Goal: Transaction & Acquisition: Purchase product/service

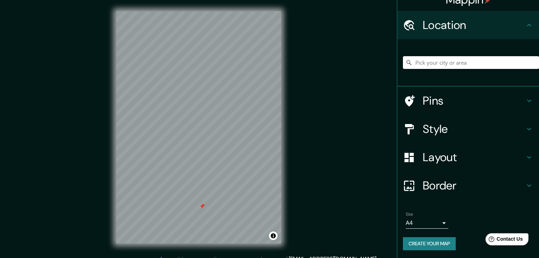
scroll to position [12, 0]
click at [426, 222] on body "Mappin Location Pins Style Layout Border Choose a border. Hint : you can make l…" at bounding box center [269, 129] width 539 height 258
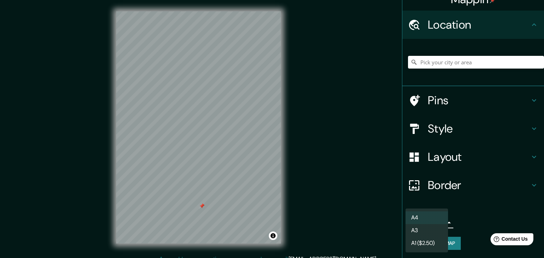
click at [426, 229] on li "A3" at bounding box center [426, 230] width 42 height 13
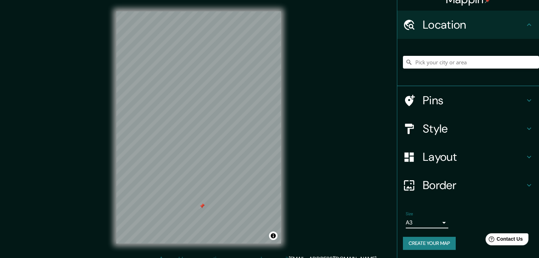
click at [464, 152] on h4 "Layout" at bounding box center [473, 157] width 102 height 14
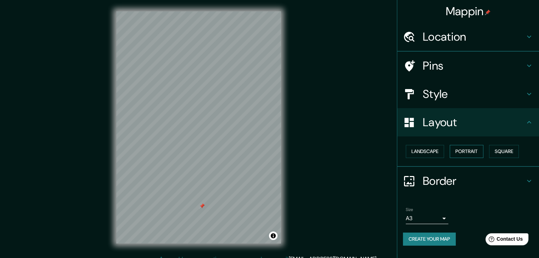
scroll to position [0, 0]
click at [433, 148] on button "Landscape" at bounding box center [424, 151] width 38 height 13
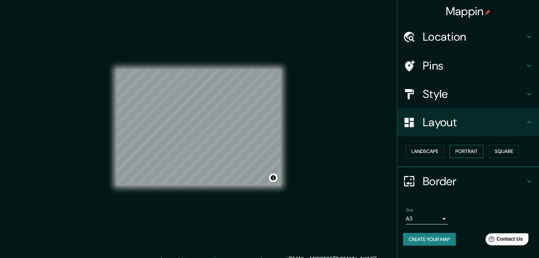
click at [462, 150] on button "Portrait" at bounding box center [466, 151] width 34 height 13
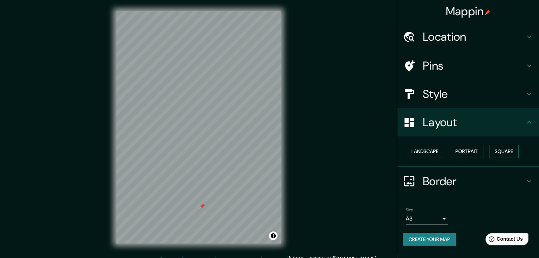
click at [498, 152] on button "Square" at bounding box center [504, 151] width 30 height 13
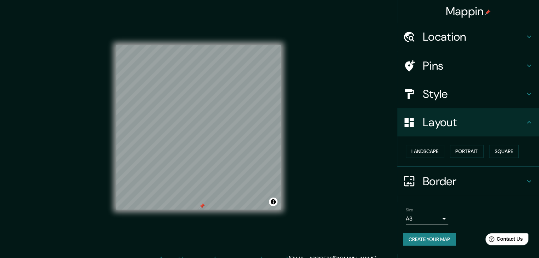
click at [463, 149] on button "Portrait" at bounding box center [466, 151] width 34 height 13
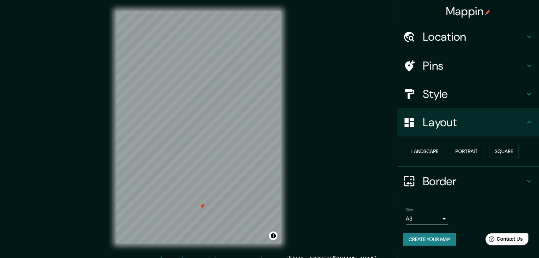
click at [438, 116] on h4 "Layout" at bounding box center [473, 122] width 102 height 14
click at [444, 93] on h4 "Style" at bounding box center [473, 94] width 102 height 14
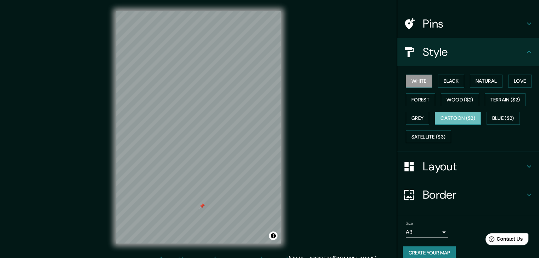
scroll to position [51, 0]
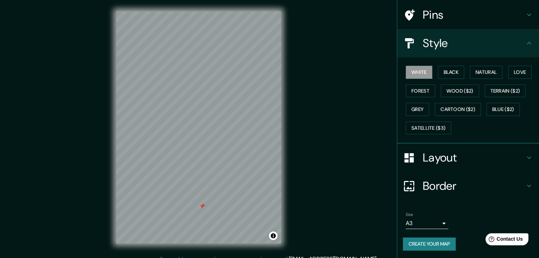
click at [420, 243] on button "Create your map" at bounding box center [429, 244] width 53 height 13
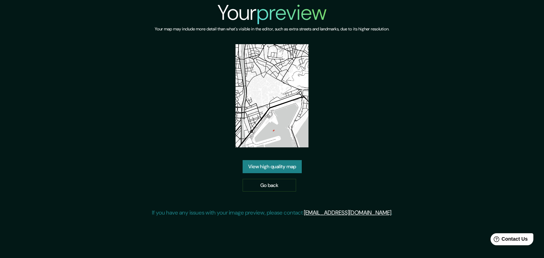
click at [293, 168] on link "View high quality map" at bounding box center [272, 166] width 59 height 13
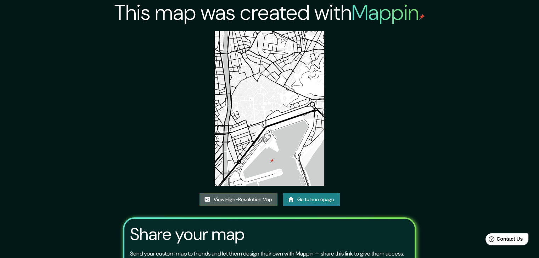
click at [260, 197] on link "View High-Resolution Map" at bounding box center [238, 199] width 78 height 13
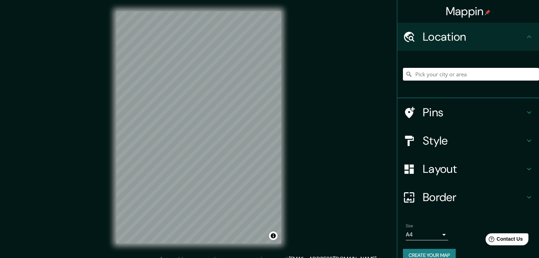
click at [442, 167] on h4 "Layout" at bounding box center [473, 169] width 102 height 14
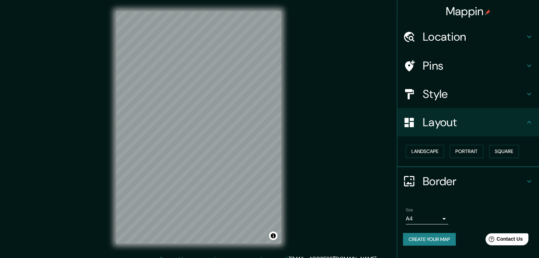
click at [435, 94] on h4 "Style" at bounding box center [473, 94] width 102 height 14
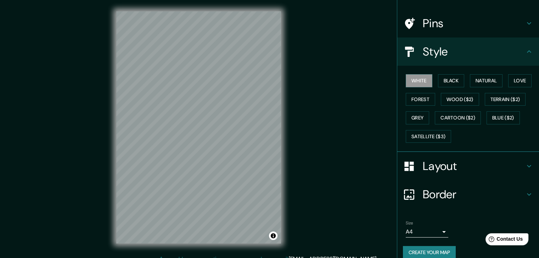
scroll to position [51, 0]
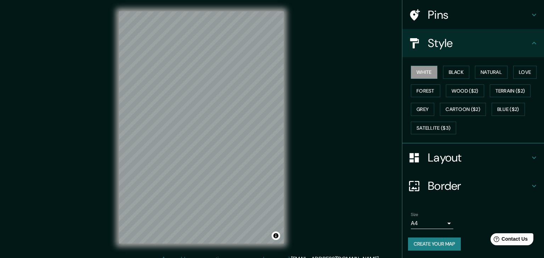
click at [431, 223] on body "Mappin Location Pins Style White Black Natural Love Forest Wood ($2) Terrain ($…" at bounding box center [272, 129] width 544 height 258
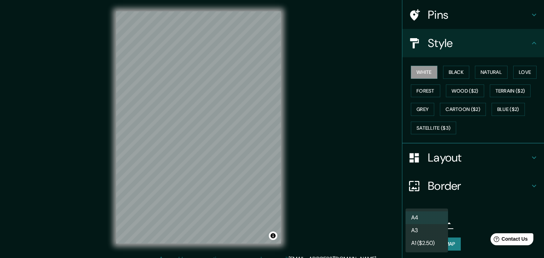
click at [427, 229] on li "A3" at bounding box center [426, 230] width 42 height 13
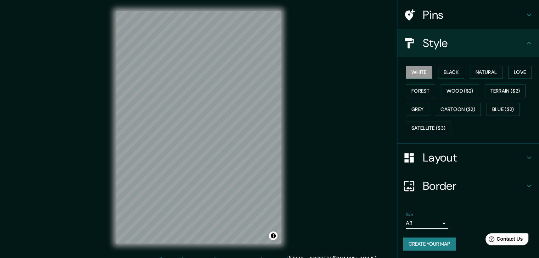
click at [422, 240] on button "Create your map" at bounding box center [429, 244] width 53 height 13
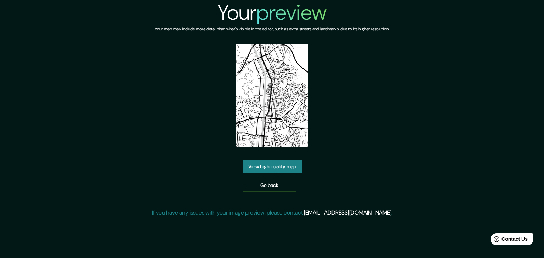
click at [268, 170] on link "View high quality map" at bounding box center [272, 166] width 59 height 13
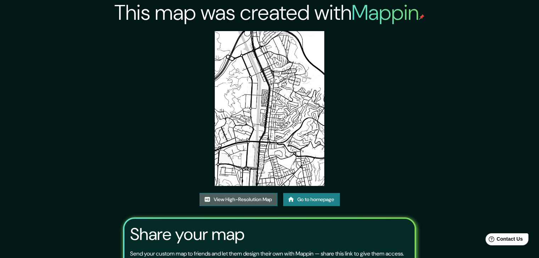
click at [255, 199] on link "View High-Resolution Map" at bounding box center [238, 199] width 78 height 13
